Goal: Task Accomplishment & Management: Manage account settings

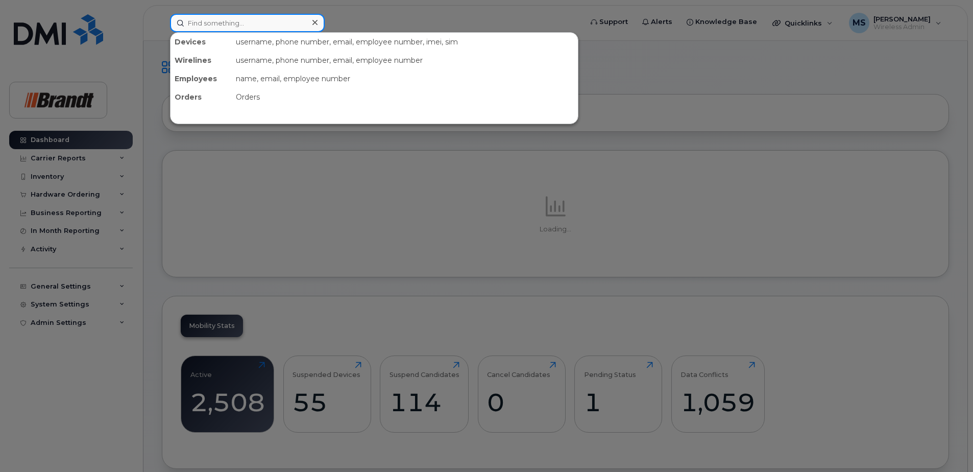
click at [226, 29] on input at bounding box center [247, 23] width 155 height 18
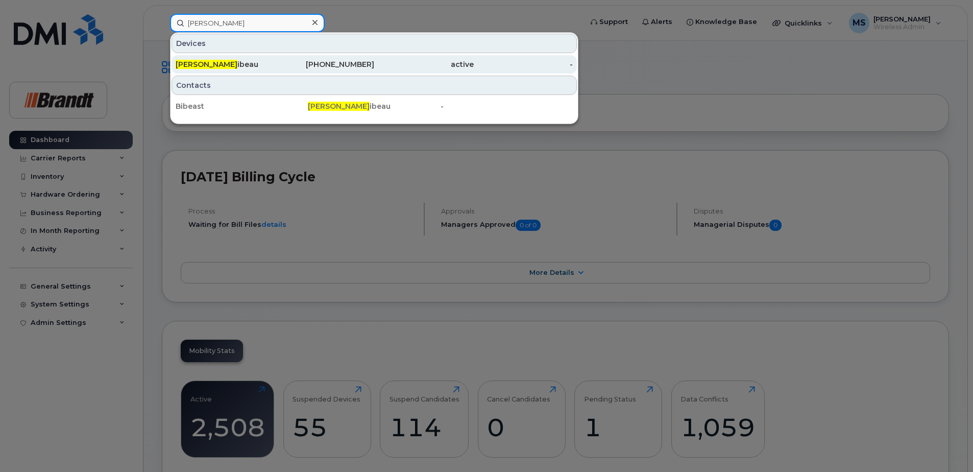
type input "stephen b"
click at [290, 67] on div "204-880-7184" at bounding box center [325, 64] width 100 height 10
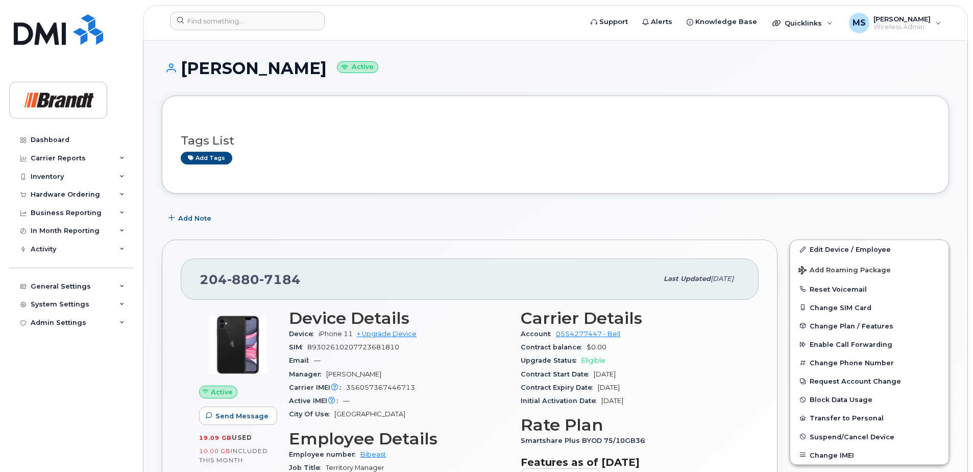
drag, startPoint x: 317, startPoint y: 73, endPoint x: 257, endPoint y: 75, distance: 59.8
click at [257, 75] on h1 "[PERSON_NAME] Active" at bounding box center [555, 68] width 787 height 18
copy h1 "[PERSON_NAME]"
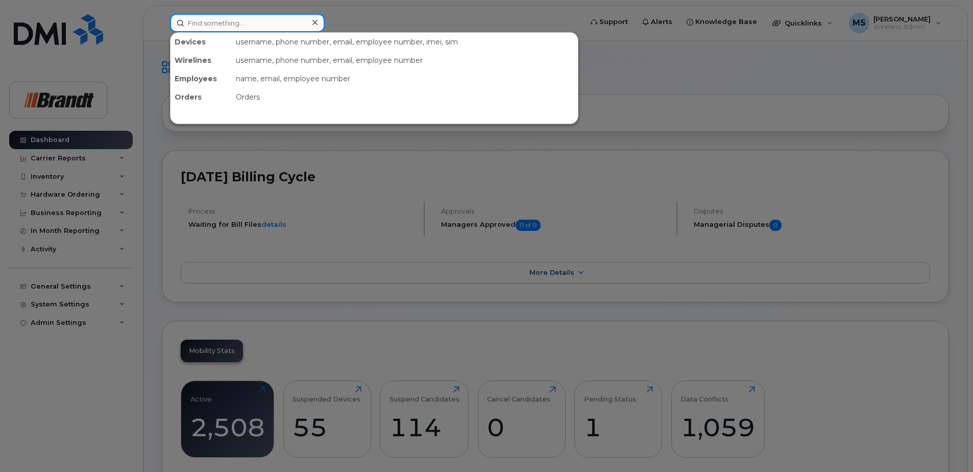
click at [209, 22] on input at bounding box center [247, 23] width 155 height 18
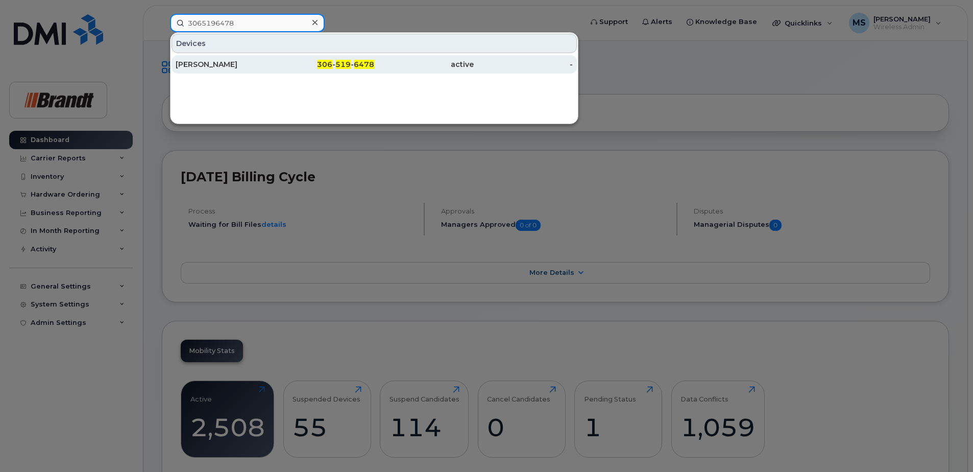
type input "3065196478"
click at [281, 62] on div "306 - 519 - 6478" at bounding box center [325, 64] width 100 height 10
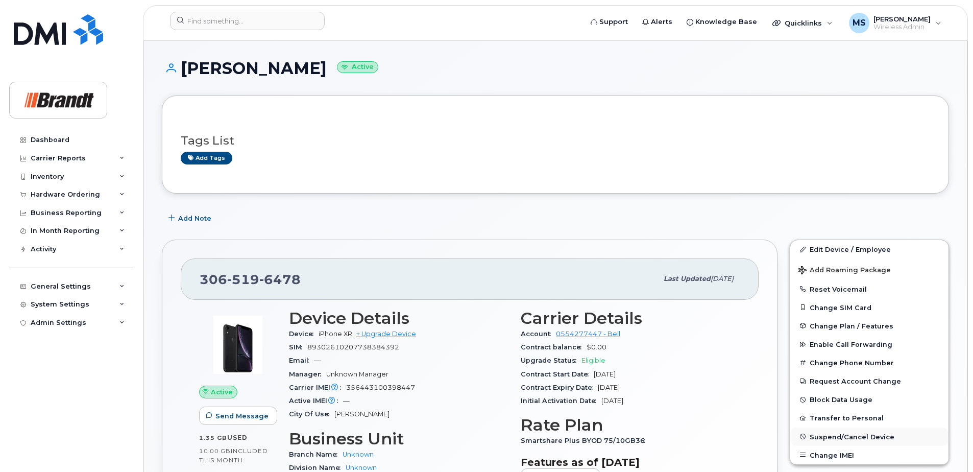
click at [824, 434] on span "Suspend/Cancel Device" at bounding box center [852, 436] width 85 height 8
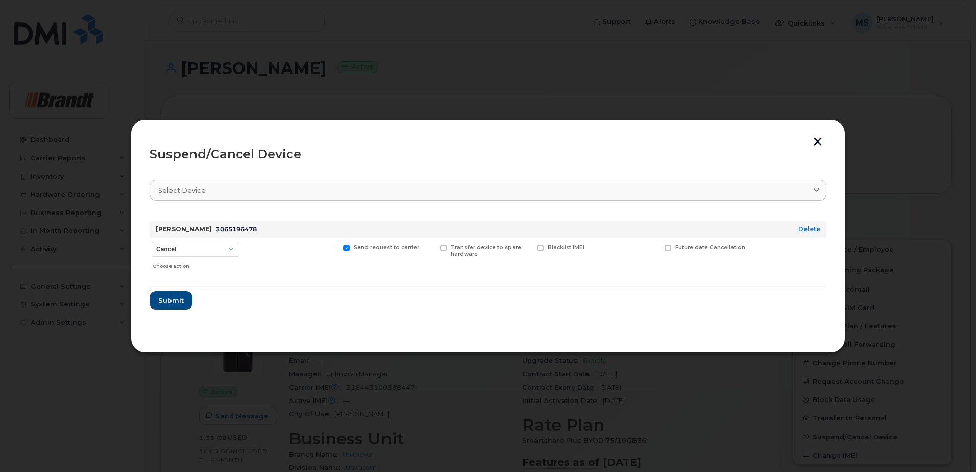
click at [824, 144] on button "button" at bounding box center [817, 142] width 15 height 11
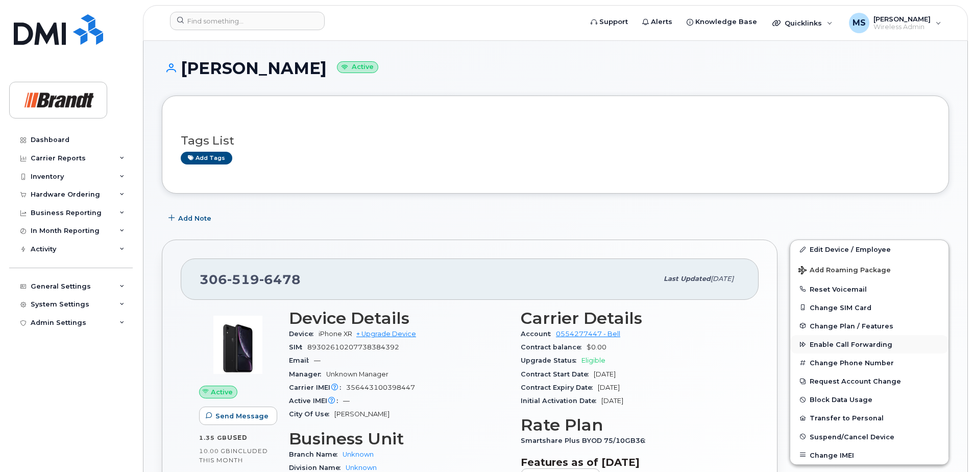
click at [832, 343] on span "Enable Call Forwarding" at bounding box center [851, 345] width 83 height 8
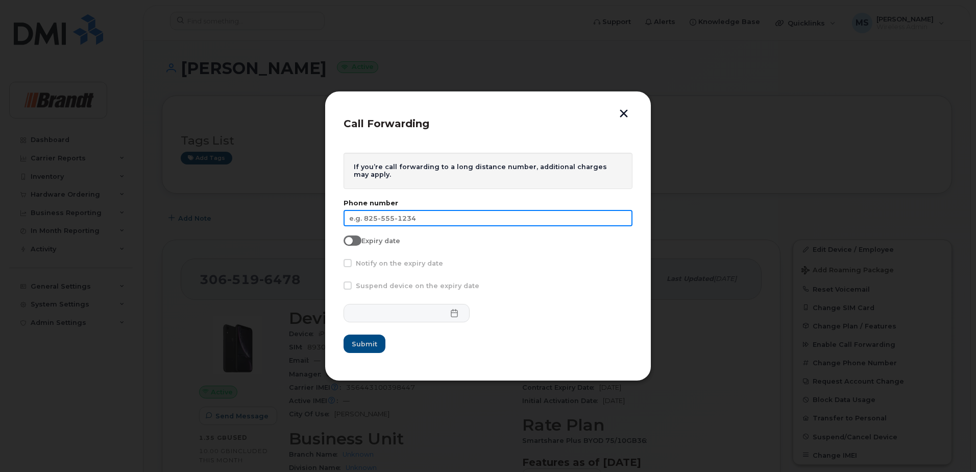
click at [430, 220] on input "text" at bounding box center [488, 218] width 289 height 16
type input "306-535-9584"
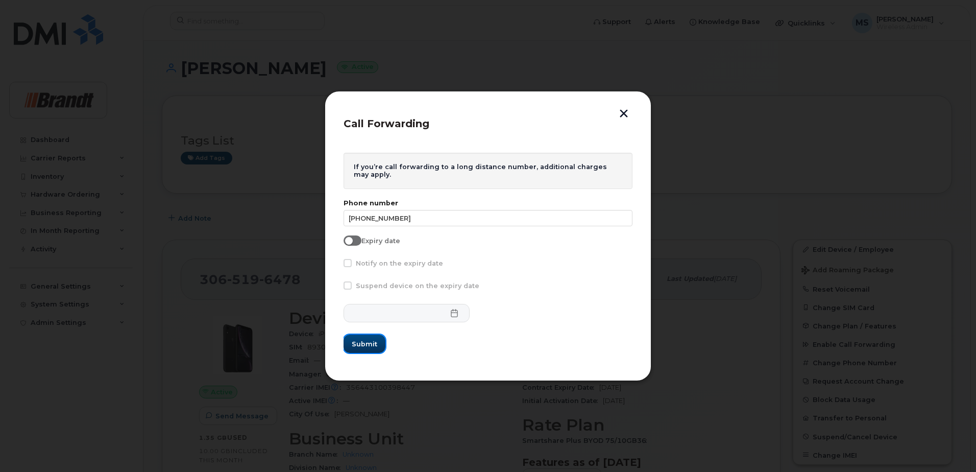
click at [365, 345] on span "Submit" at bounding box center [365, 344] width 26 height 10
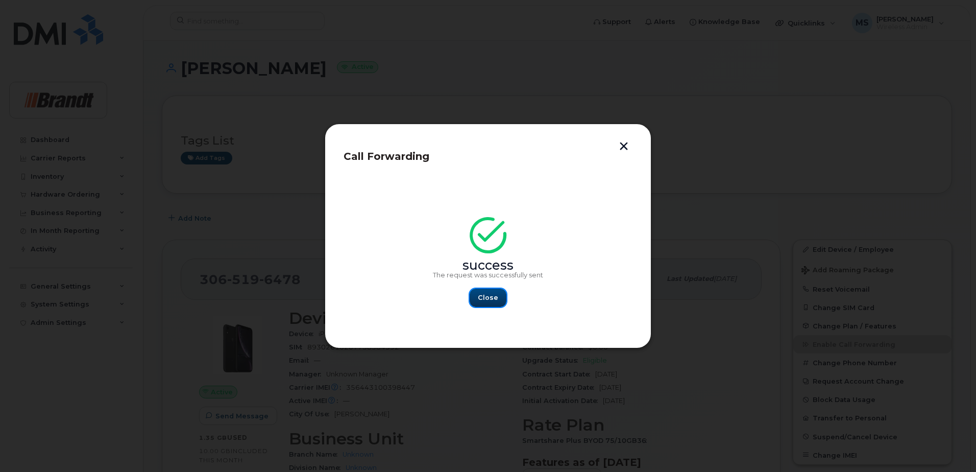
click at [485, 291] on button "Close" at bounding box center [488, 297] width 37 height 18
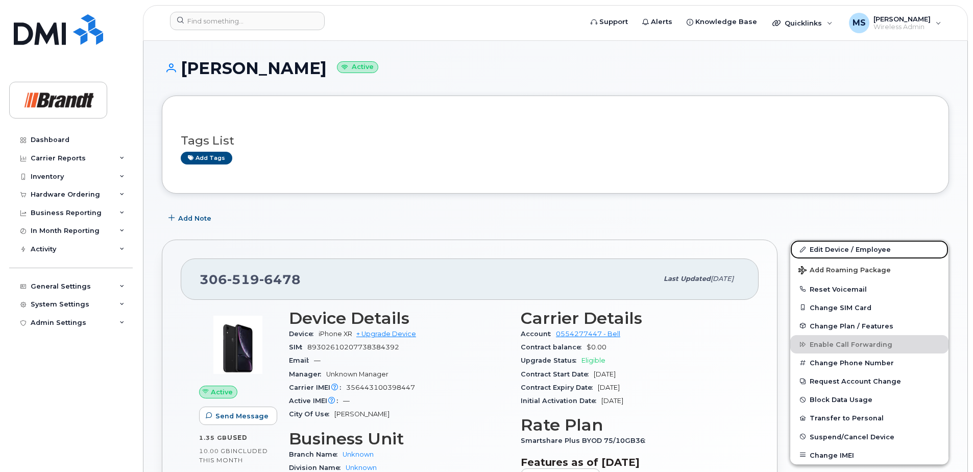
drag, startPoint x: 823, startPoint y: 250, endPoint x: 542, endPoint y: 229, distance: 281.6
click at [823, 250] on link "Edit Device / Employee" at bounding box center [869, 249] width 158 height 18
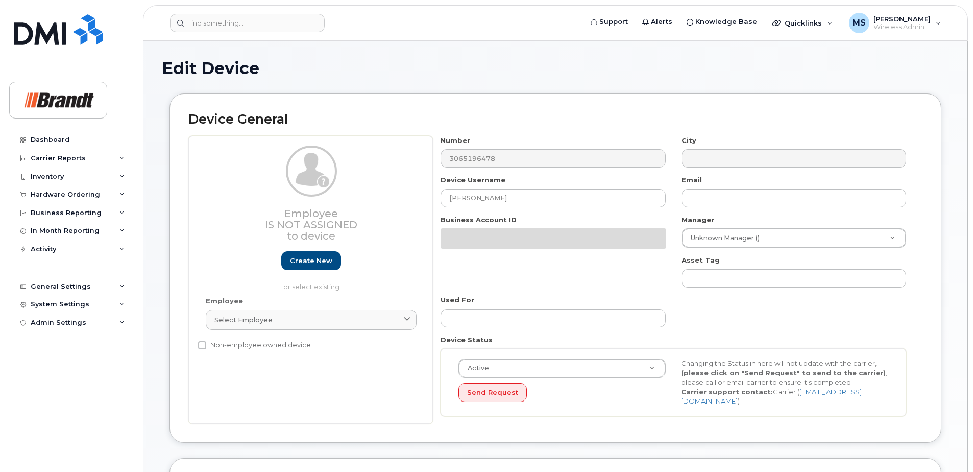
select select "33722384"
select select "34499151"
select select "35132258"
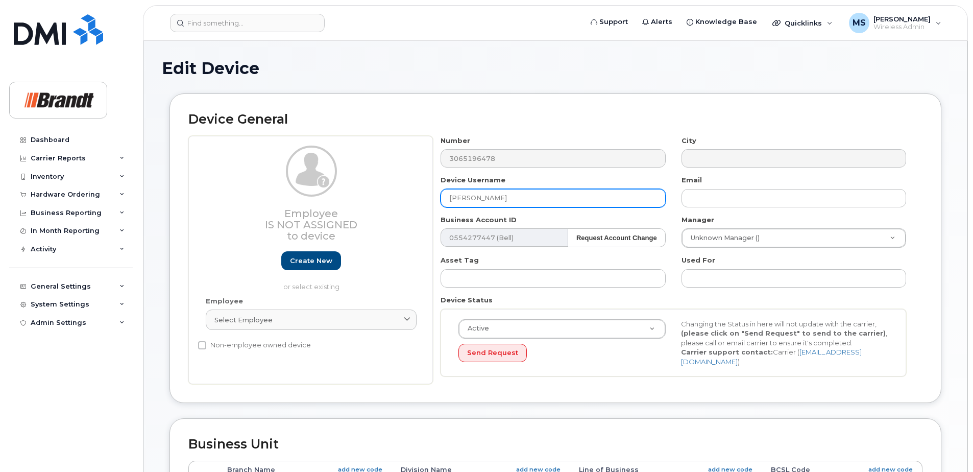
drag, startPoint x: 525, startPoint y: 196, endPoint x: 297, endPoint y: 210, distance: 228.2
click at [309, 206] on div "Employee Is not assigned to device Create new or select existing Employee Selec…" at bounding box center [555, 260] width 734 height 249
type input "Spare Sales Coordinator Regina"
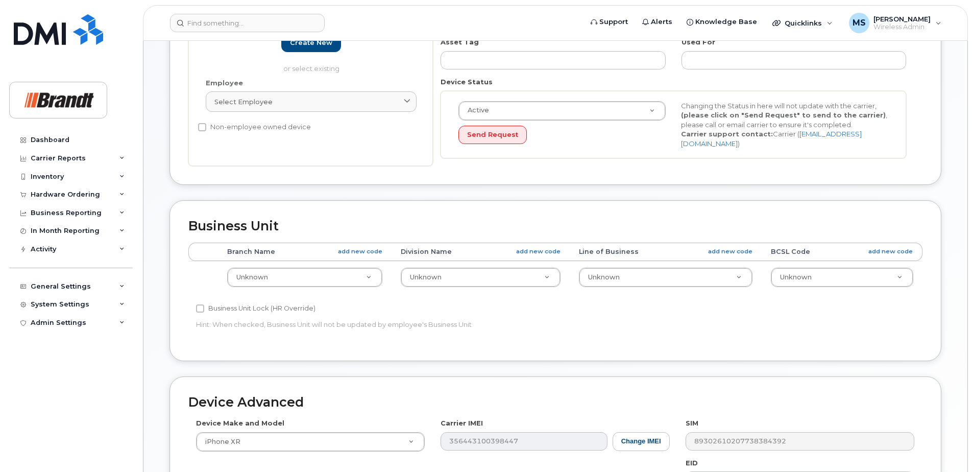
scroll to position [372, 0]
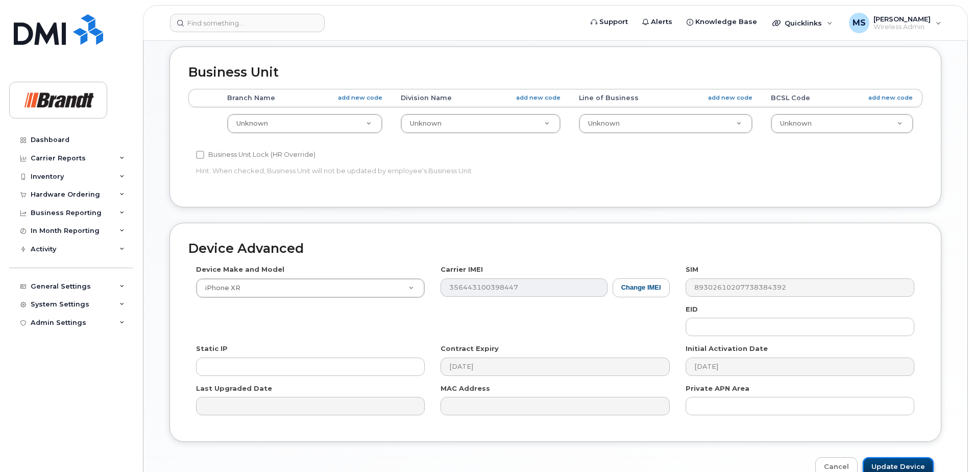
click at [899, 457] on input "Update Device" at bounding box center [898, 466] width 71 height 19
type input "Saving..."
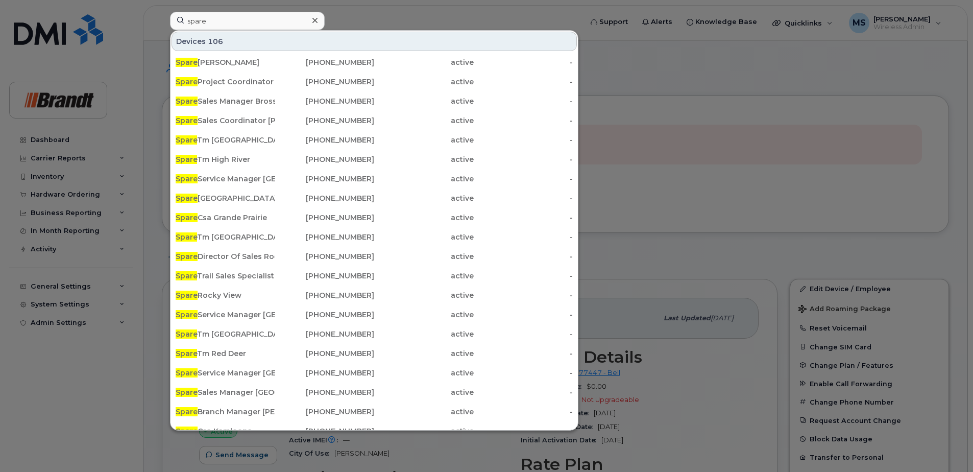
click at [250, 25] on input "spare" at bounding box center [247, 21] width 155 height 18
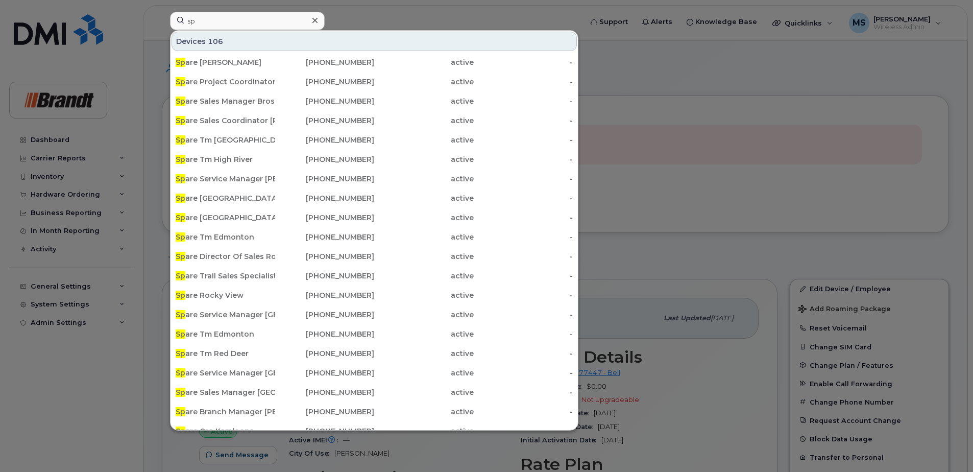
type input "s"
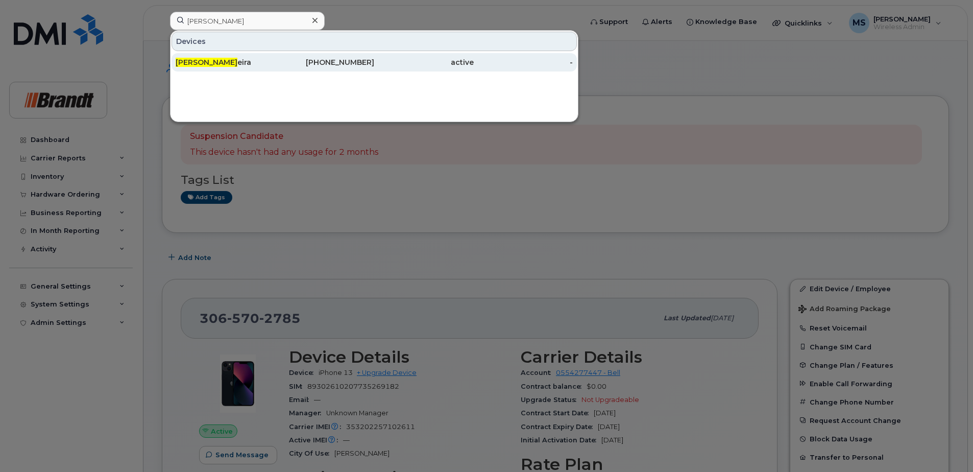
type input "[PERSON_NAME]"
click at [298, 57] on div "[PHONE_NUMBER]" at bounding box center [325, 62] width 100 height 18
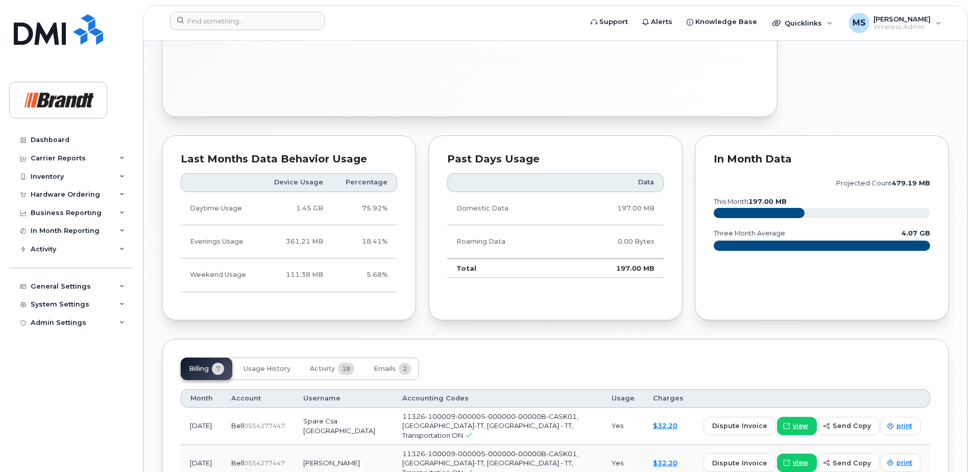
scroll to position [664, 0]
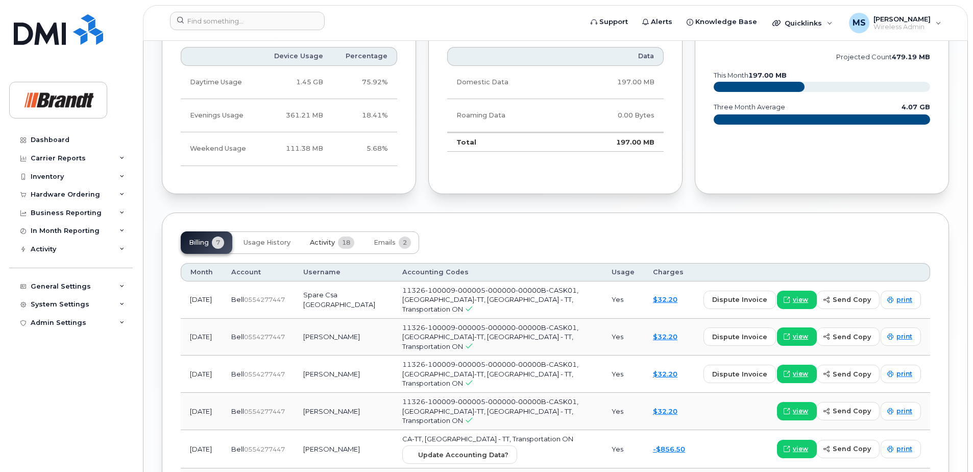
click at [327, 243] on span "Activity" at bounding box center [322, 242] width 25 height 8
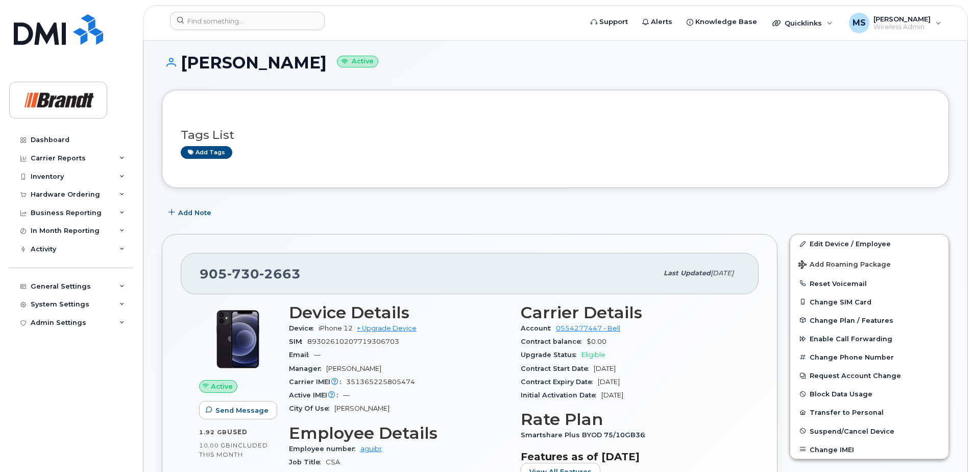
scroll to position [0, 0]
